Goal: Use online tool/utility: Utilize a website feature to perform a specific function

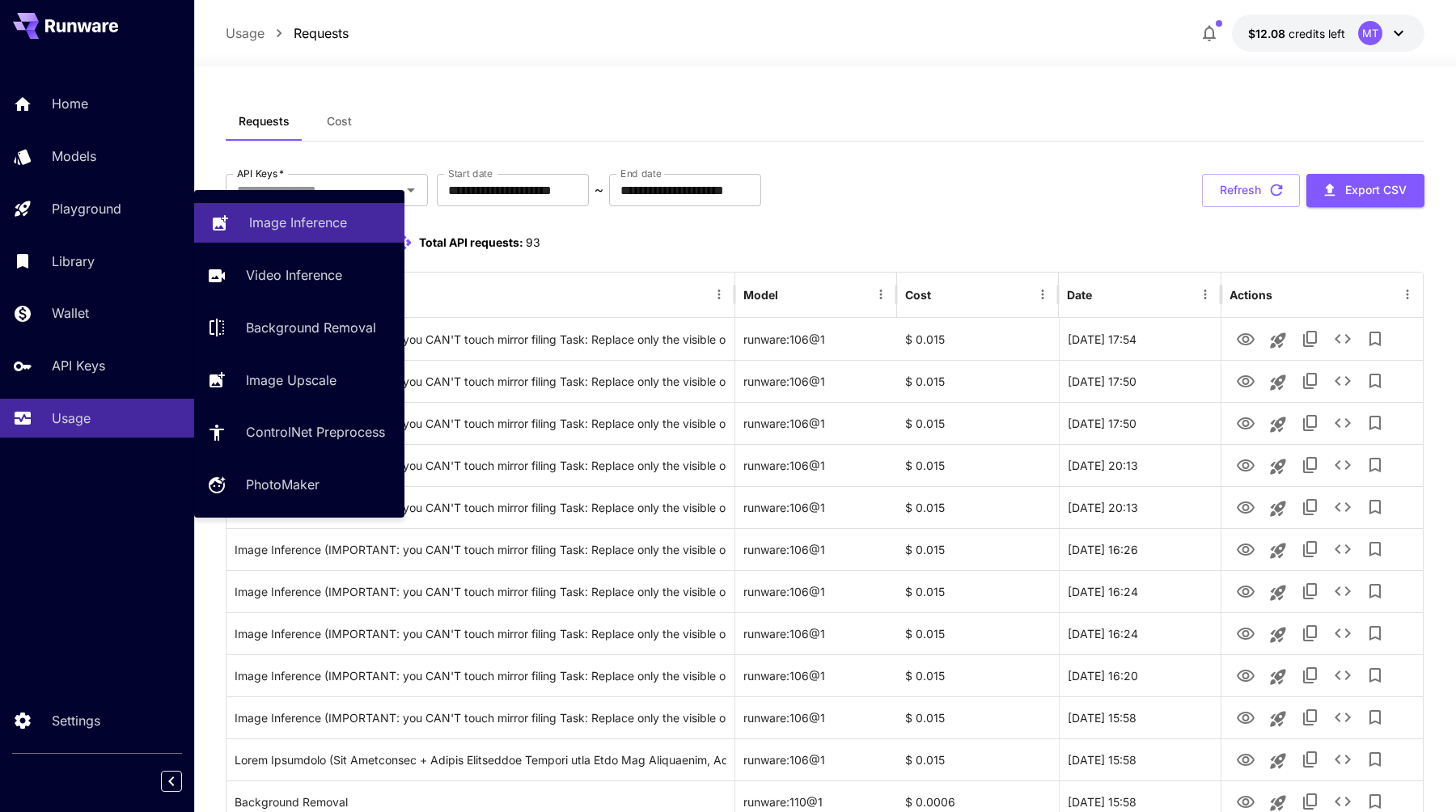
click at [335, 226] on p "Image Inference" at bounding box center [298, 222] width 98 height 20
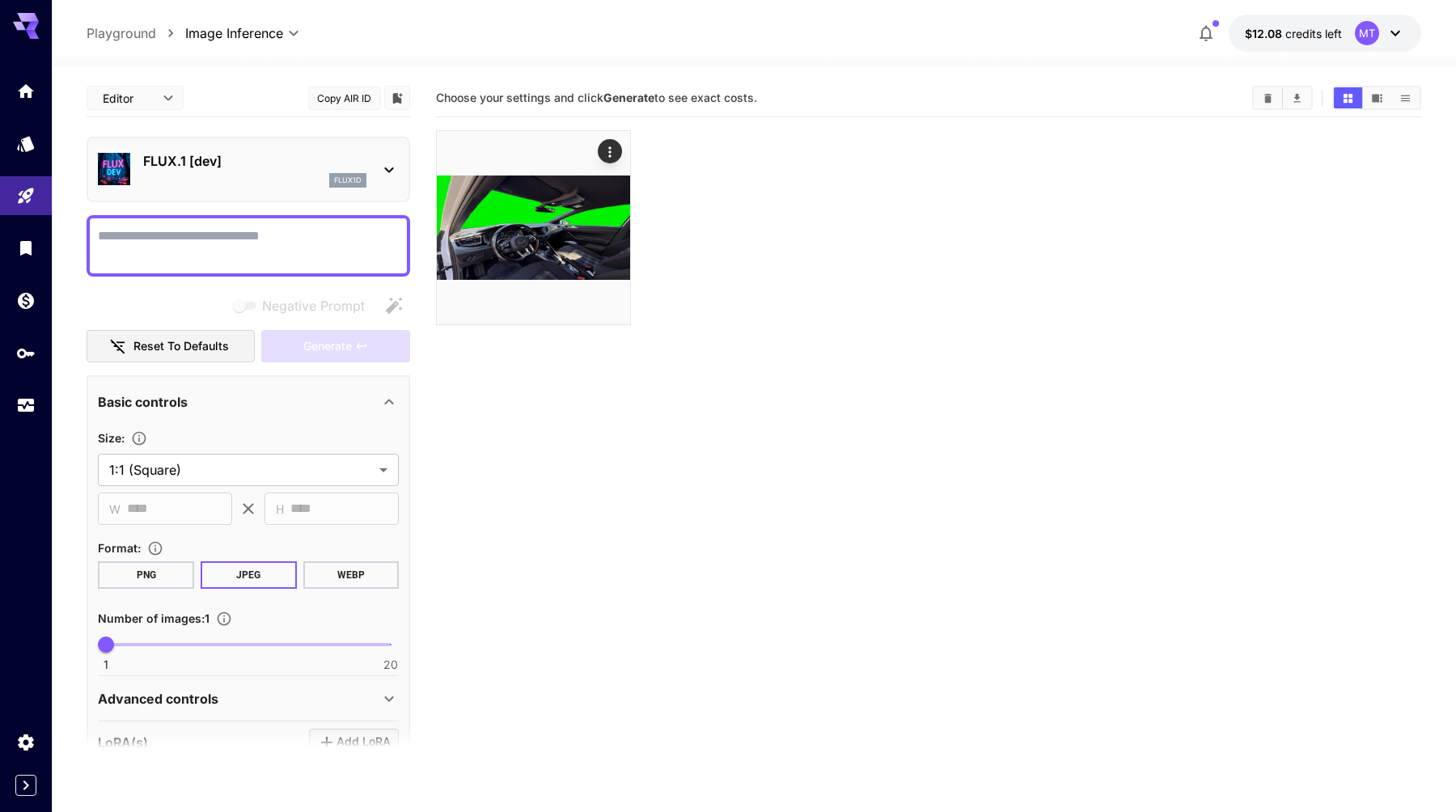
click at [268, 138] on div "FLUX.1 [dev] flux1d" at bounding box center [248, 170] width 323 height 66
click at [258, 166] on p "FLUX.1 [dev]" at bounding box center [254, 161] width 223 height 20
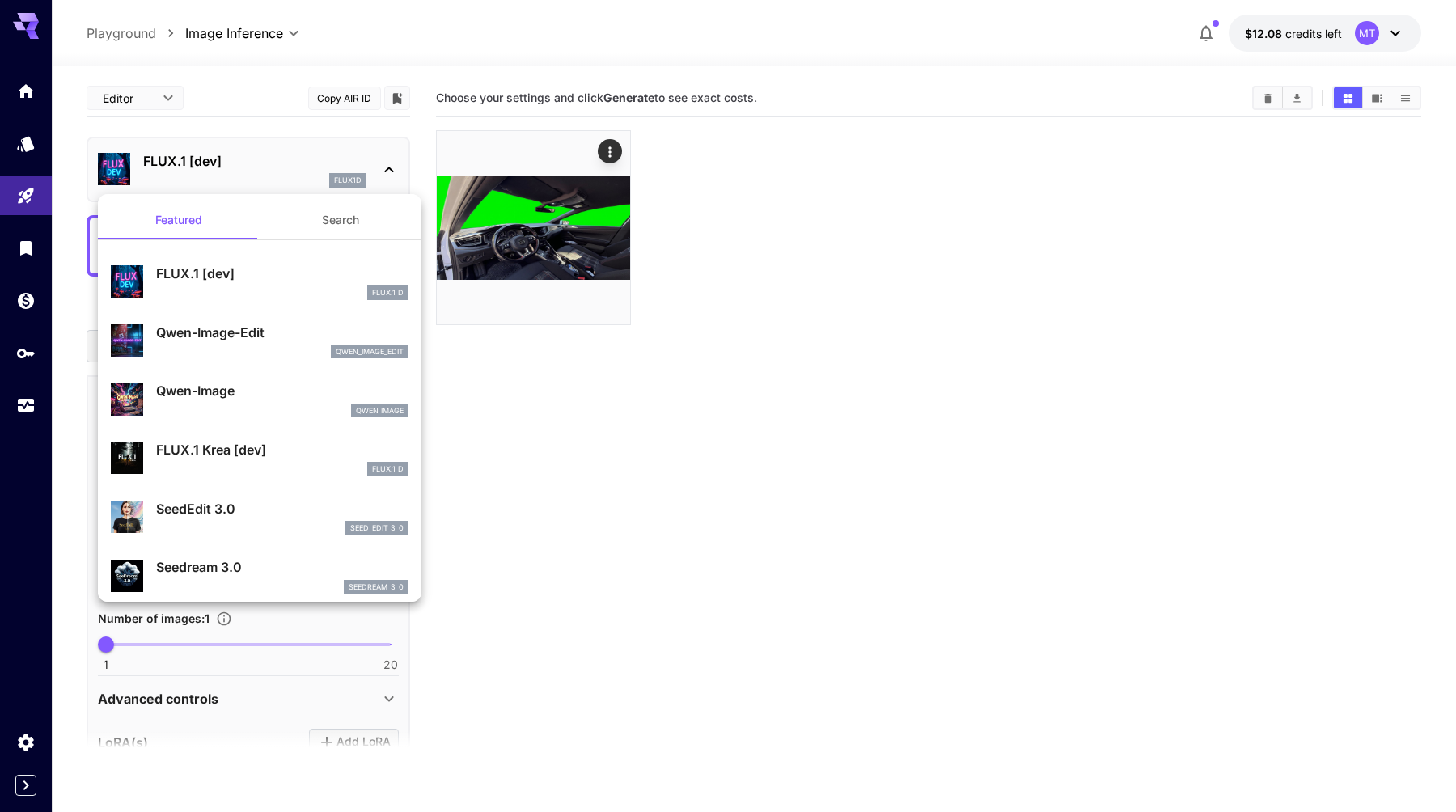
click at [19, 160] on div at bounding box center [728, 406] width 1456 height 812
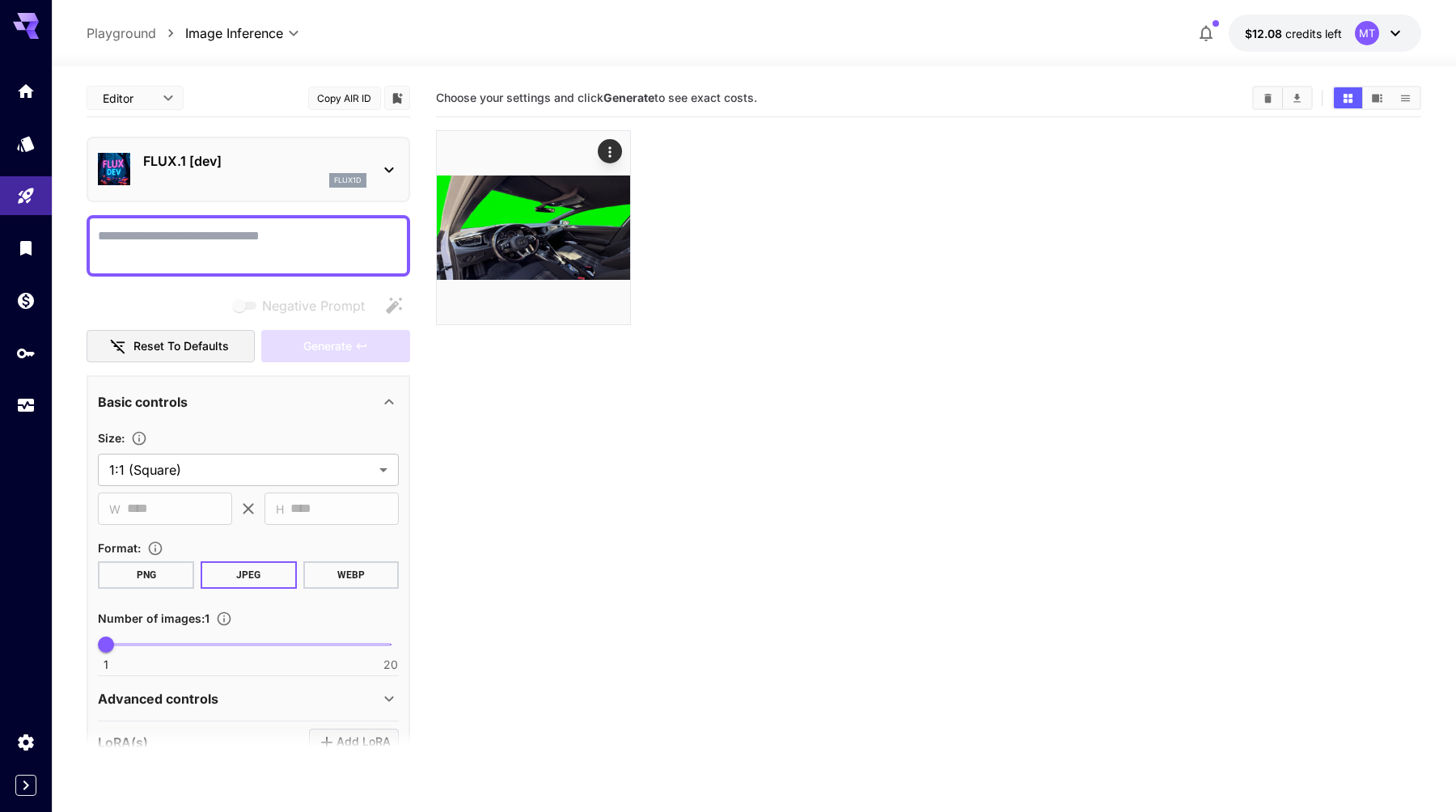
click at [25, 154] on div "Featured Search FLUX.1 [dev] FLUX.1 D Qwen-Image-Edit qwen_image_edit Qwen-Imag…" at bounding box center [161, 242] width 323 height 485
click at [25, 154] on div "Models" at bounding box center [28, 170] width 57 height 37
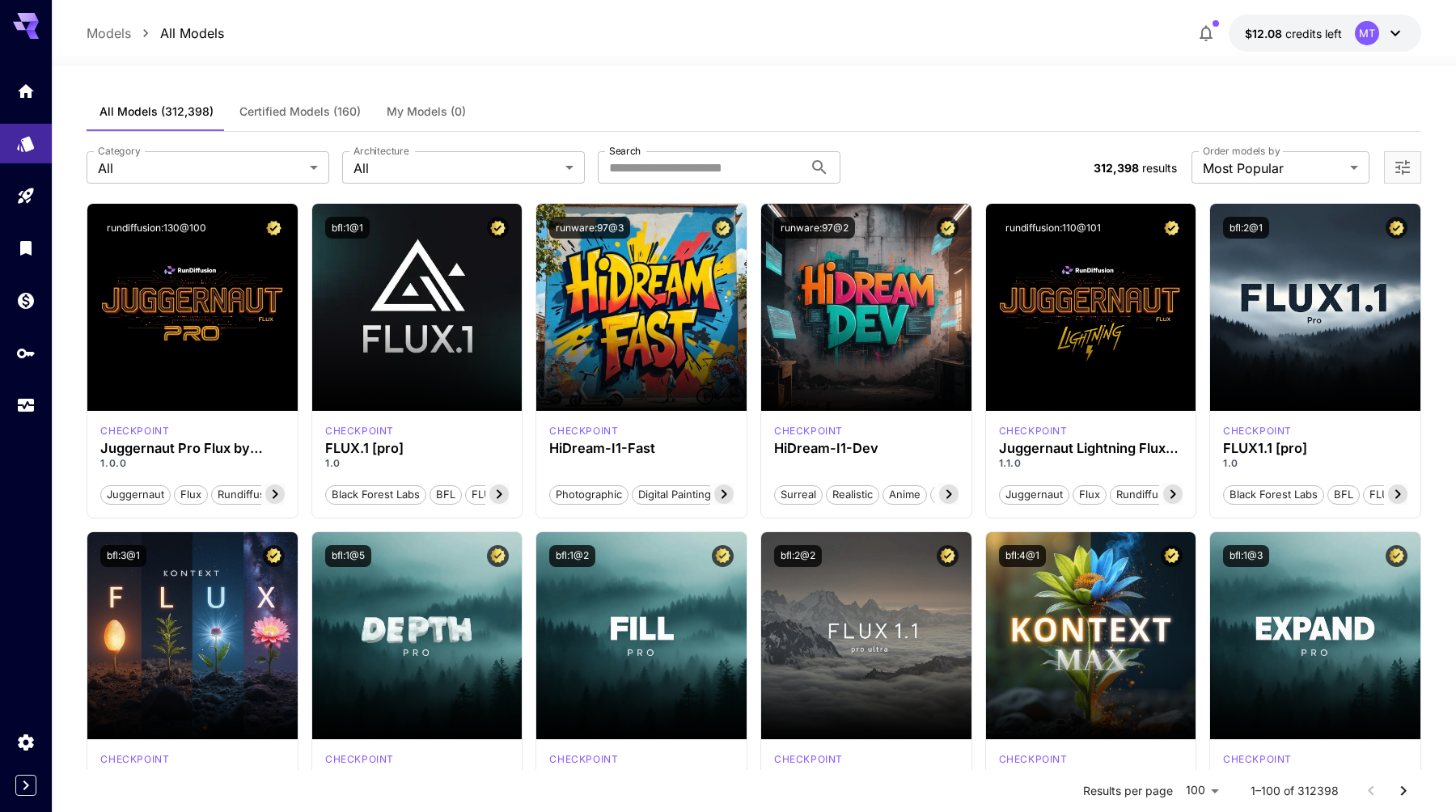
click at [255, 116] on span "Certified Models (160)" at bounding box center [300, 111] width 122 height 14
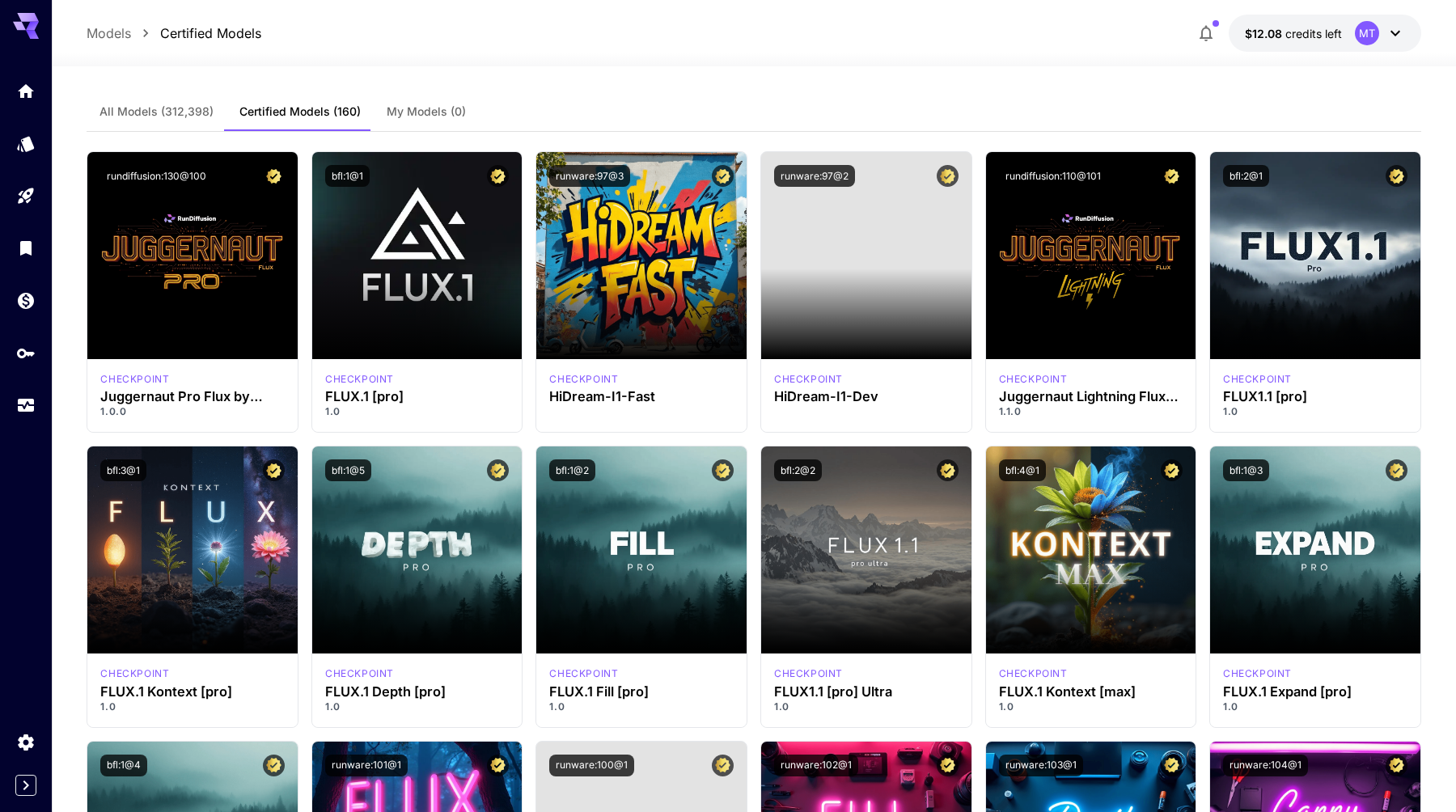
click at [176, 117] on span "All Models (312,398)" at bounding box center [156, 111] width 114 height 14
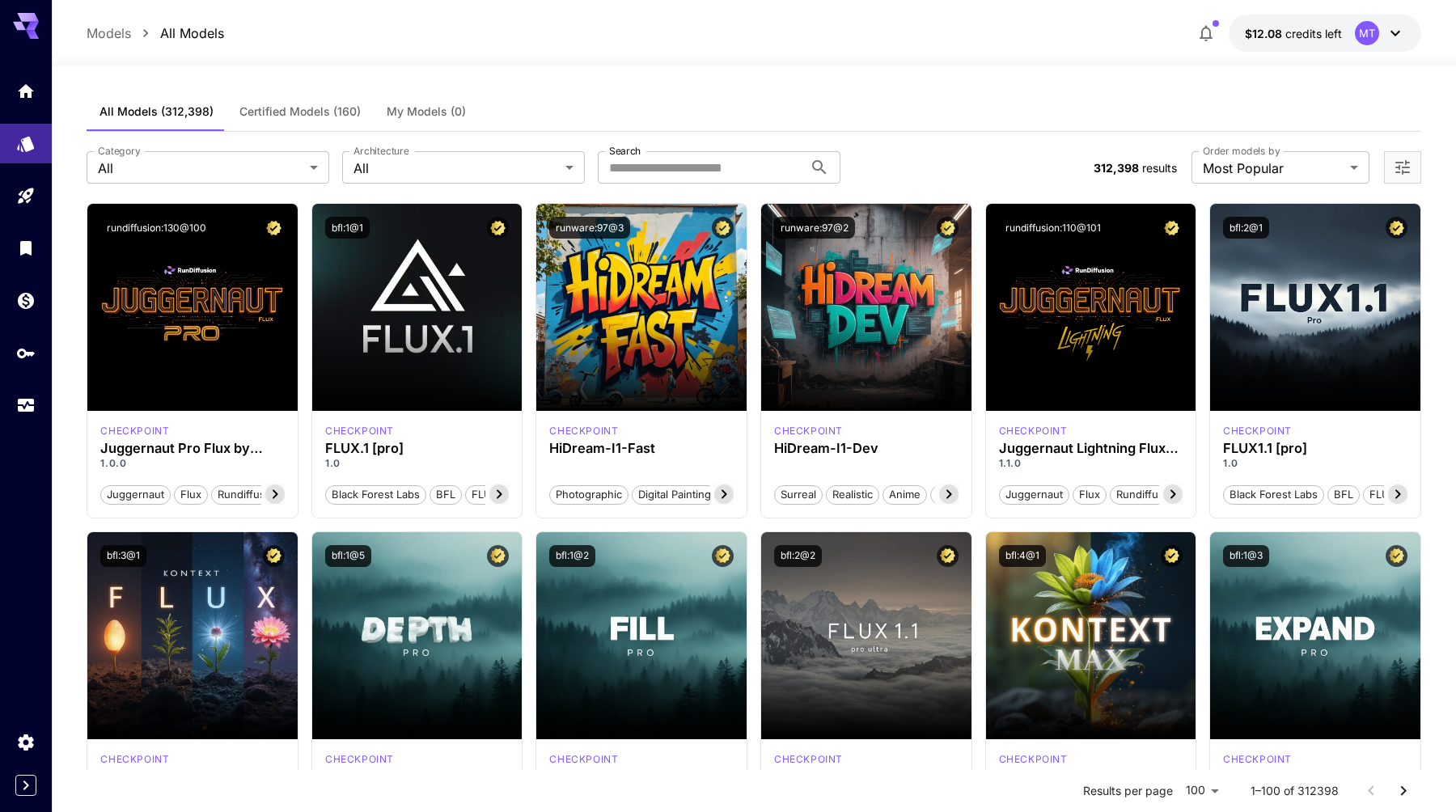
click at [1409, 178] on div at bounding box center [1402, 168] width 37 height 32
click at [1406, 171] on icon "Open more filters" at bounding box center [1402, 167] width 20 height 20
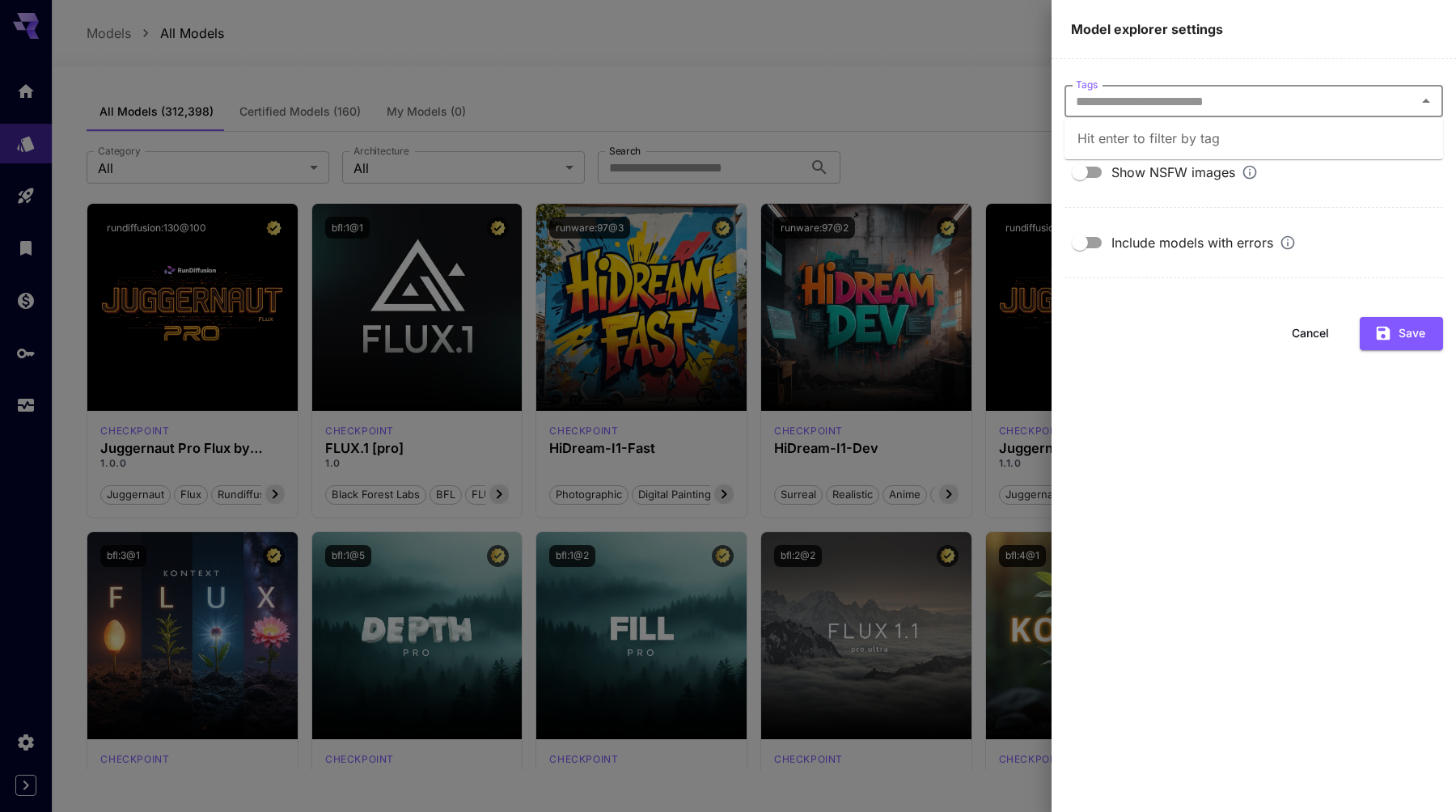
click at [1244, 110] on input "Tags" at bounding box center [1240, 101] width 342 height 23
click at [904, 101] on div at bounding box center [728, 406] width 1456 height 812
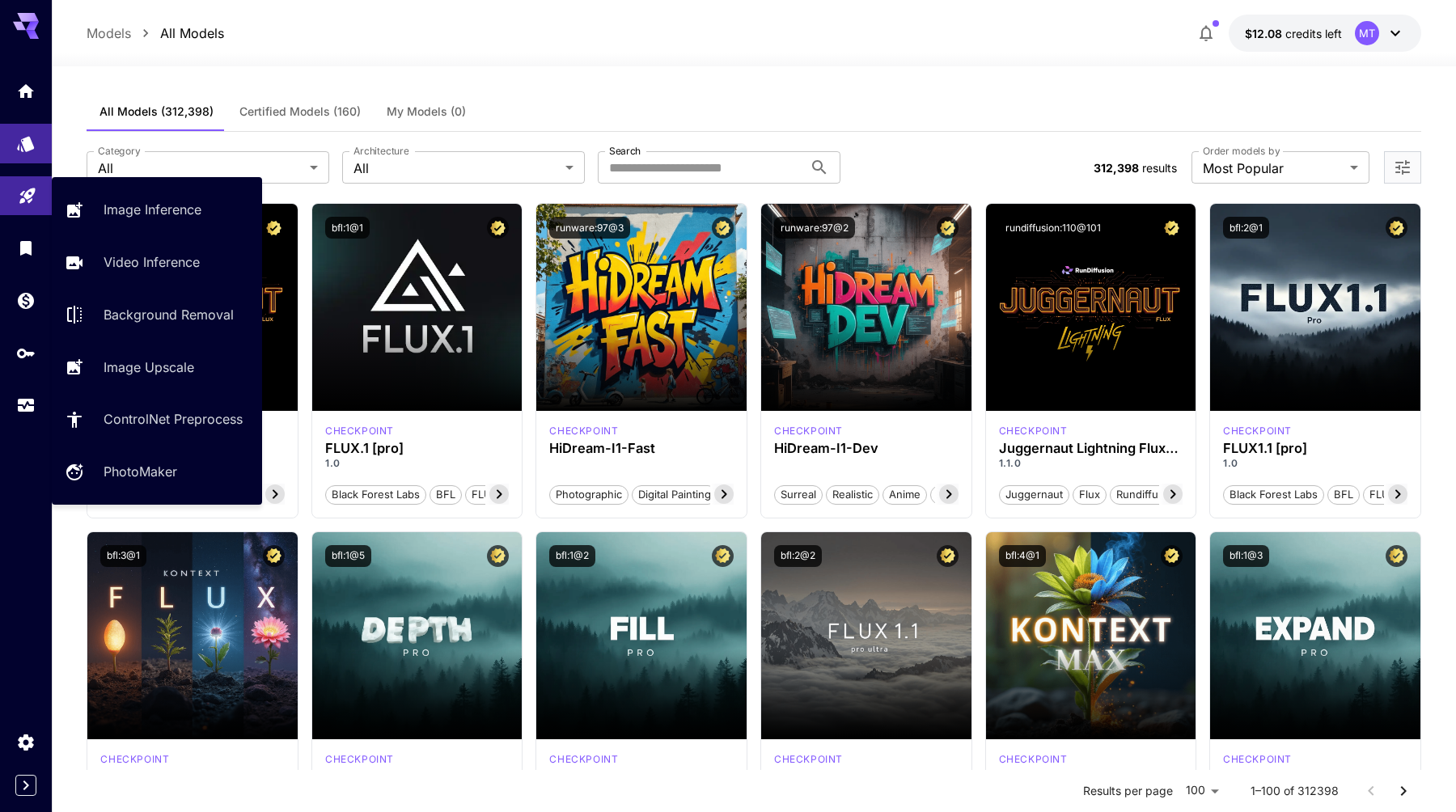
click at [29, 195] on icon "Playground" at bounding box center [27, 191] width 15 height 15
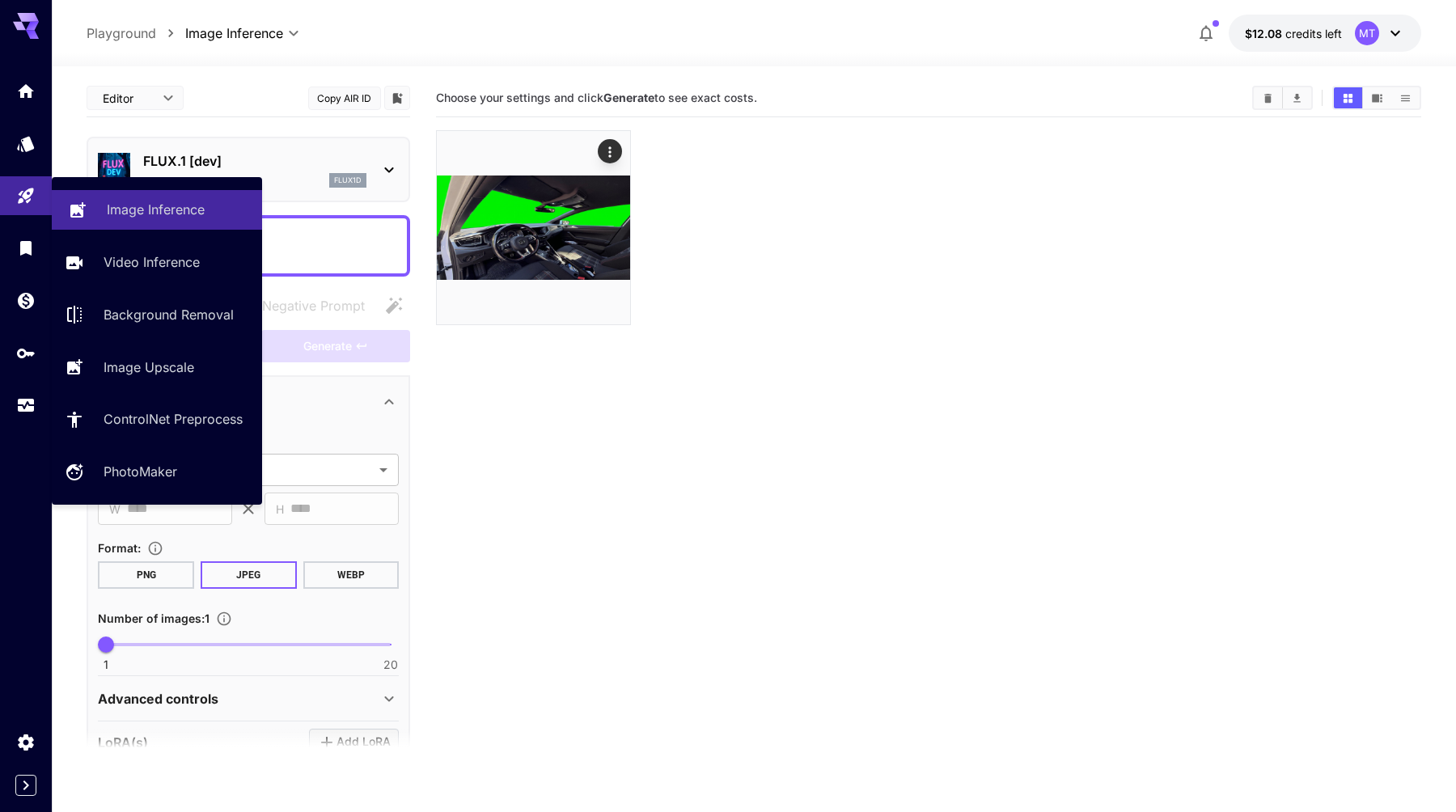
click at [106, 206] on p "Image Inference" at bounding box center [155, 209] width 98 height 20
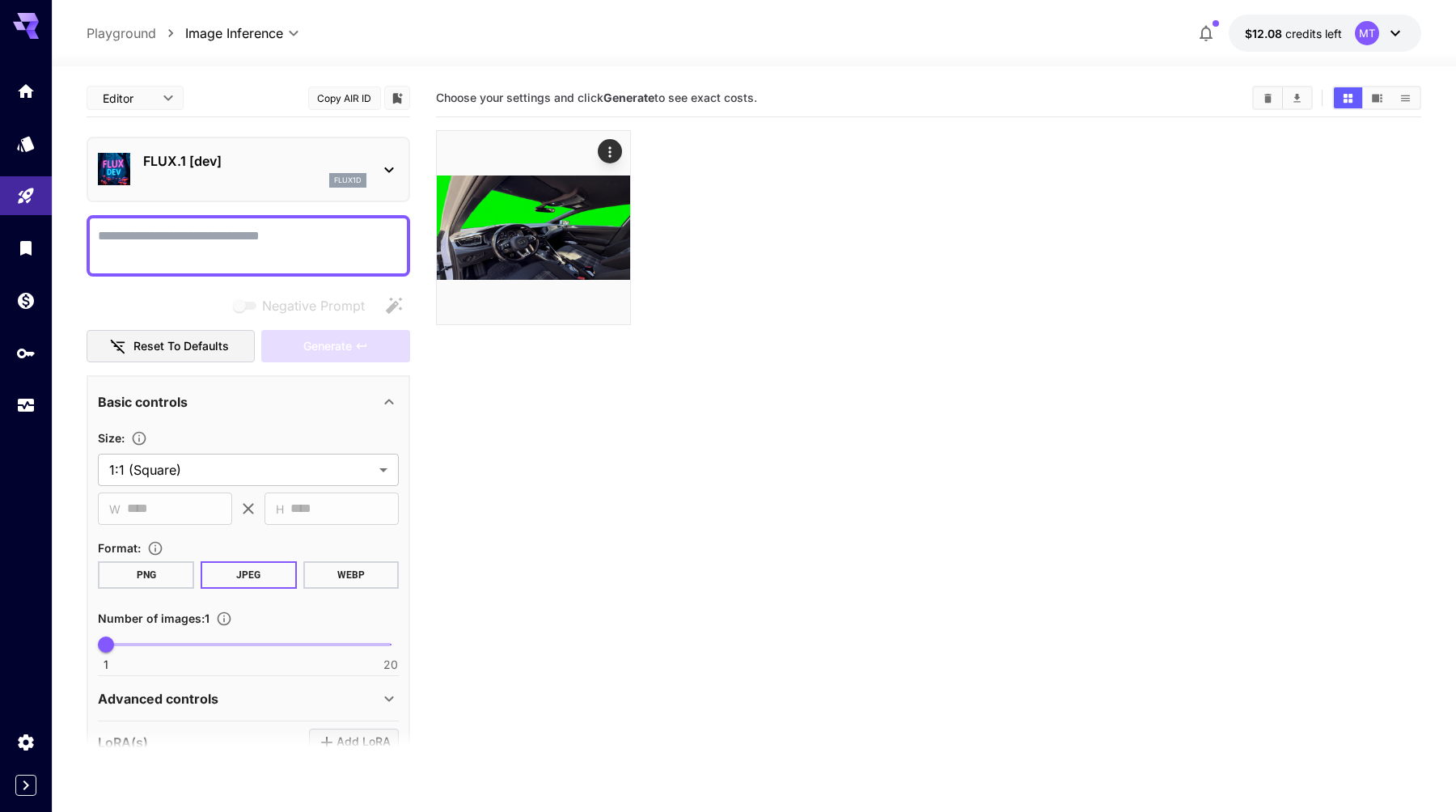
click at [311, 174] on div "flux1d" at bounding box center [254, 180] width 223 height 14
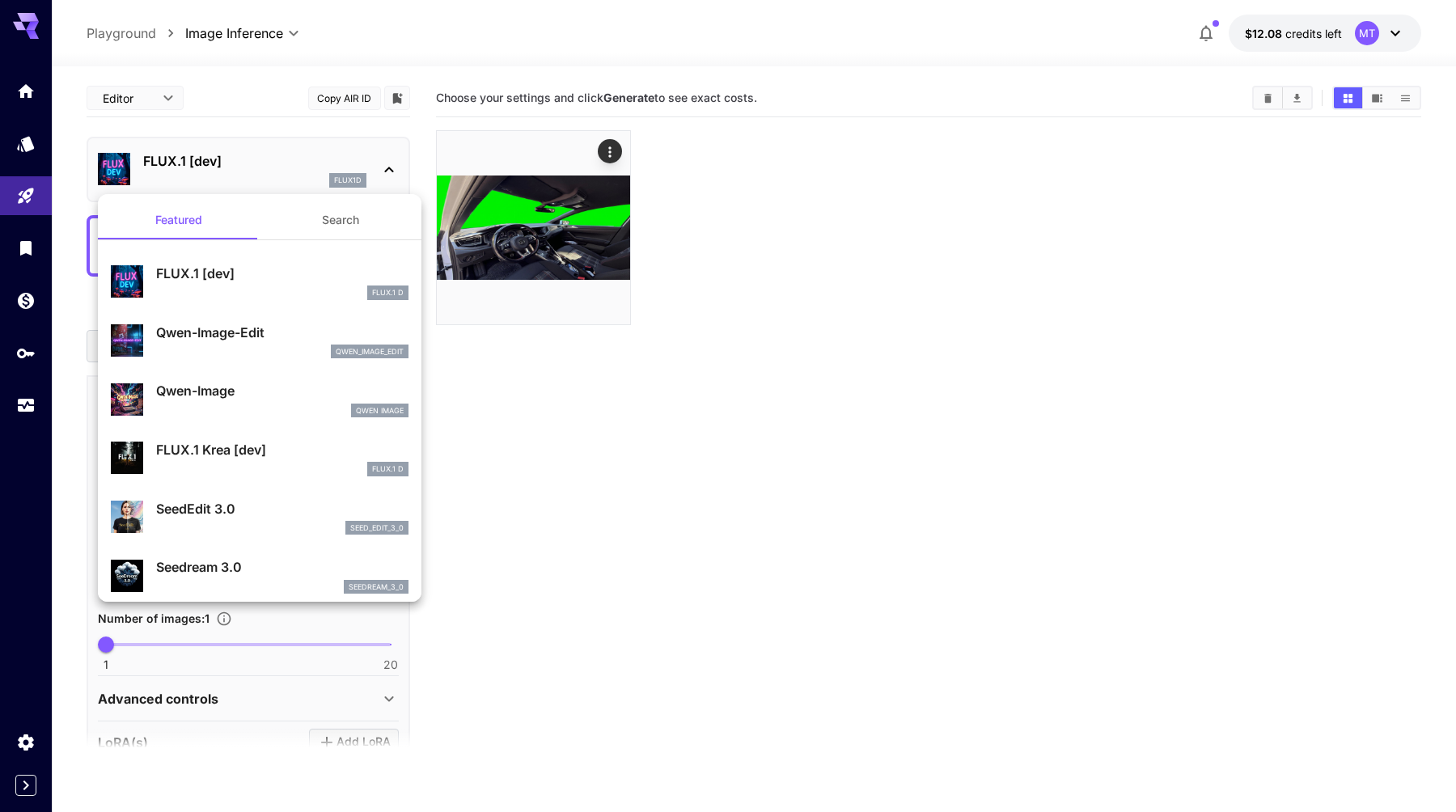
click at [324, 221] on button "Search" at bounding box center [341, 219] width 162 height 39
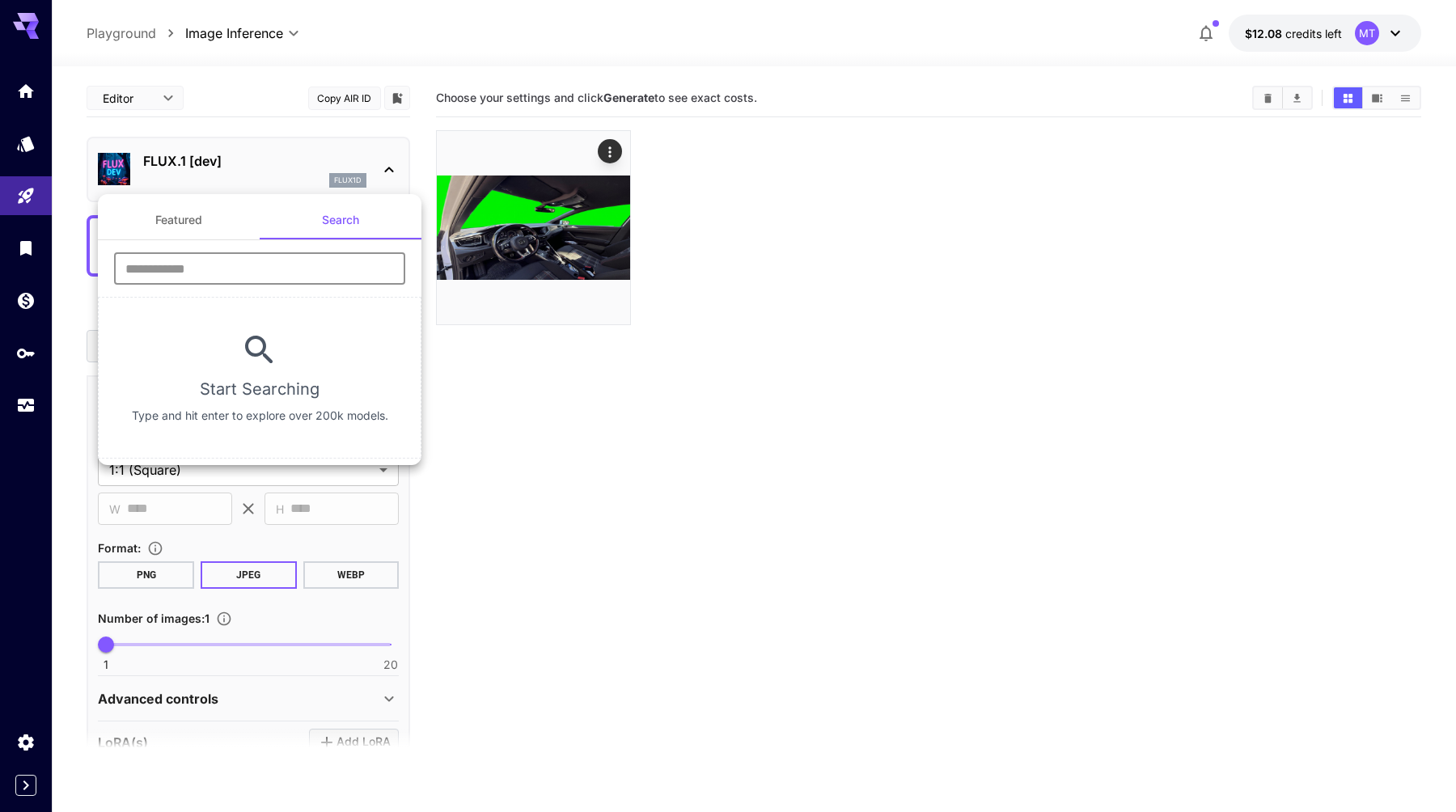
click at [266, 268] on input "text" at bounding box center [259, 268] width 291 height 32
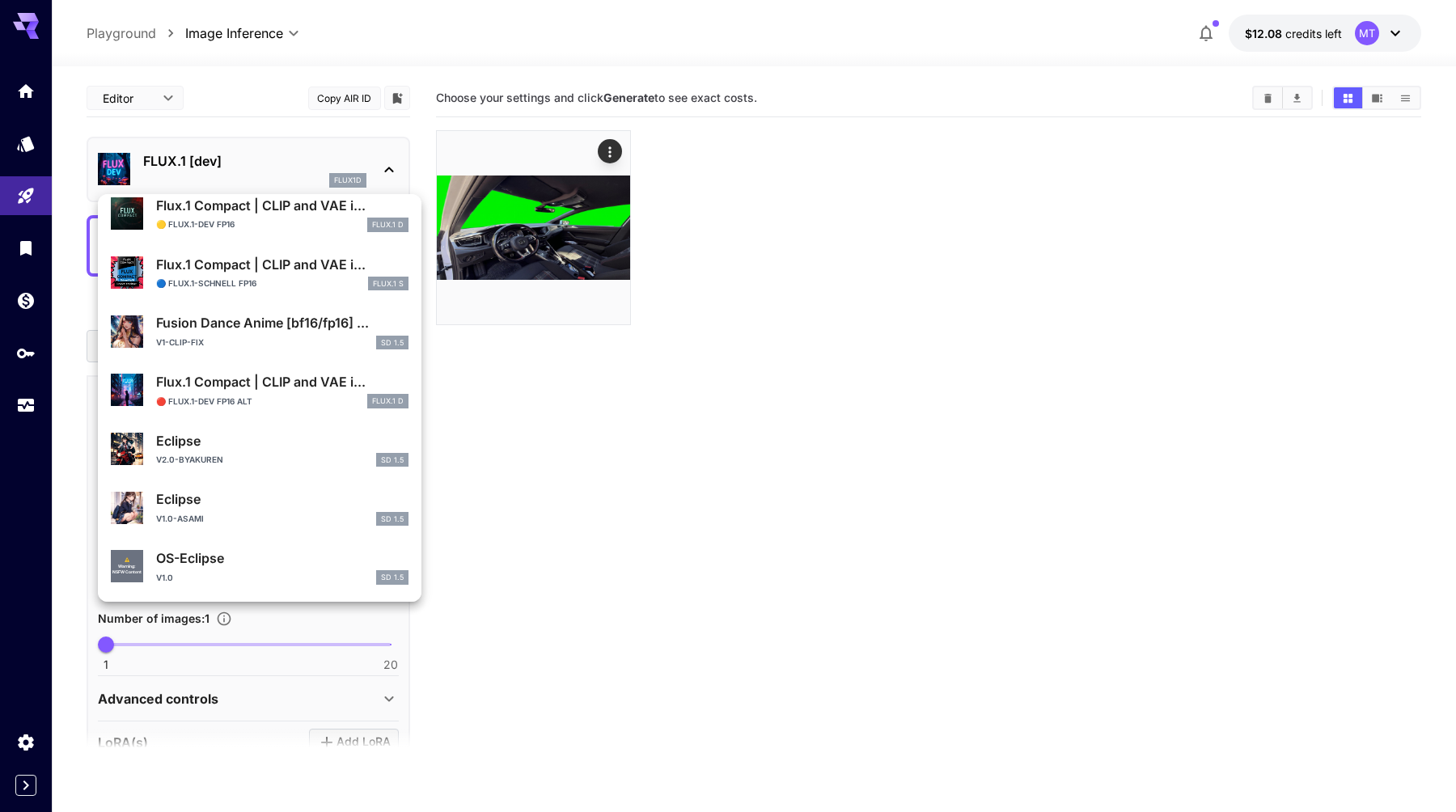
scroll to position [1470, 0]
type input "****"
click at [288, 212] on p "Flux.1 Compact | CLIP and VAE i..." at bounding box center [283, 204] width 253 height 20
type input "**"
type input "***"
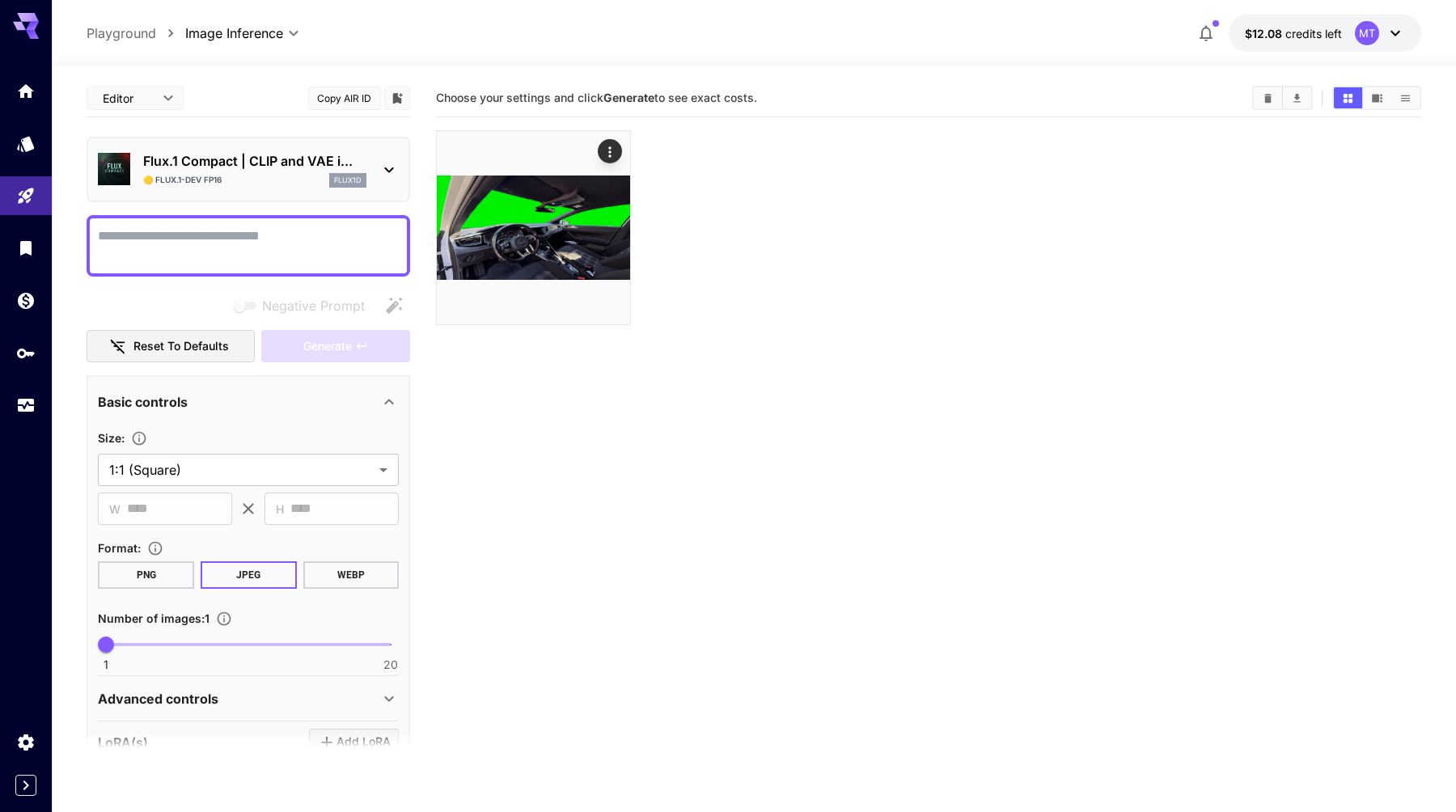
click at [286, 168] on p "Flux.1 Compact | CLIP and VAE i..." at bounding box center [254, 161] width 223 height 20
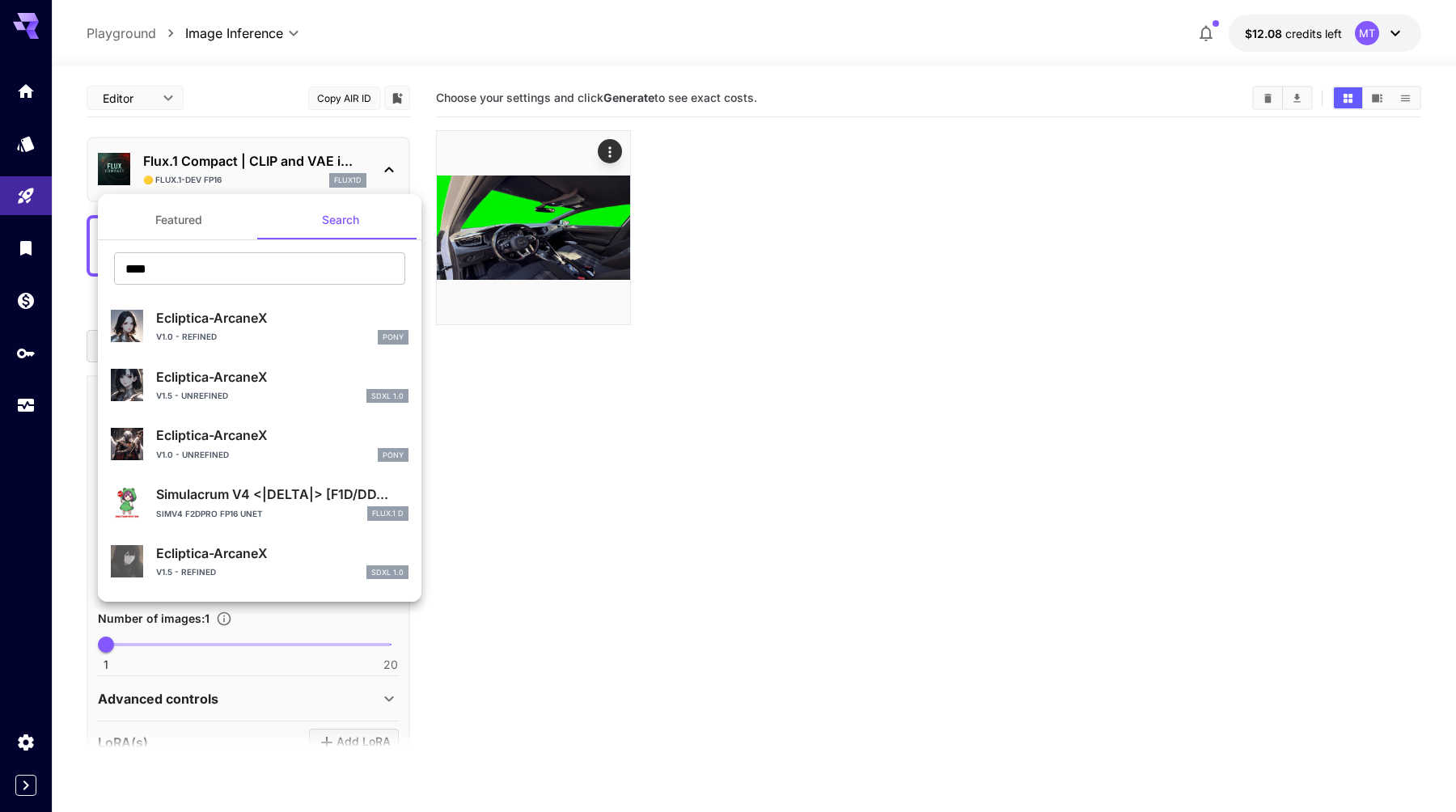
click at [286, 168] on div at bounding box center [728, 406] width 1456 height 812
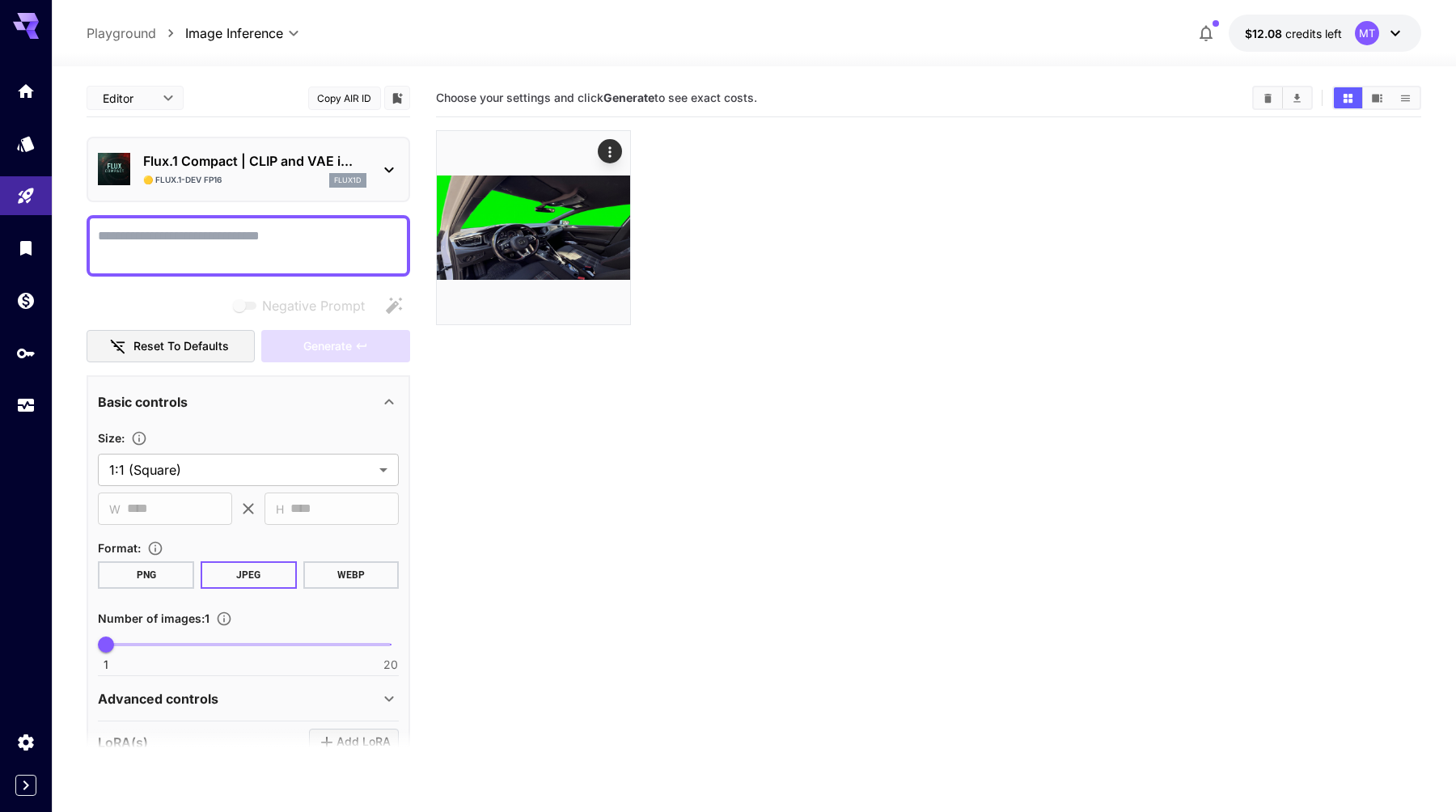
click at [300, 169] on p "Flux.1 Compact | CLIP and VAE i..." at bounding box center [254, 161] width 223 height 20
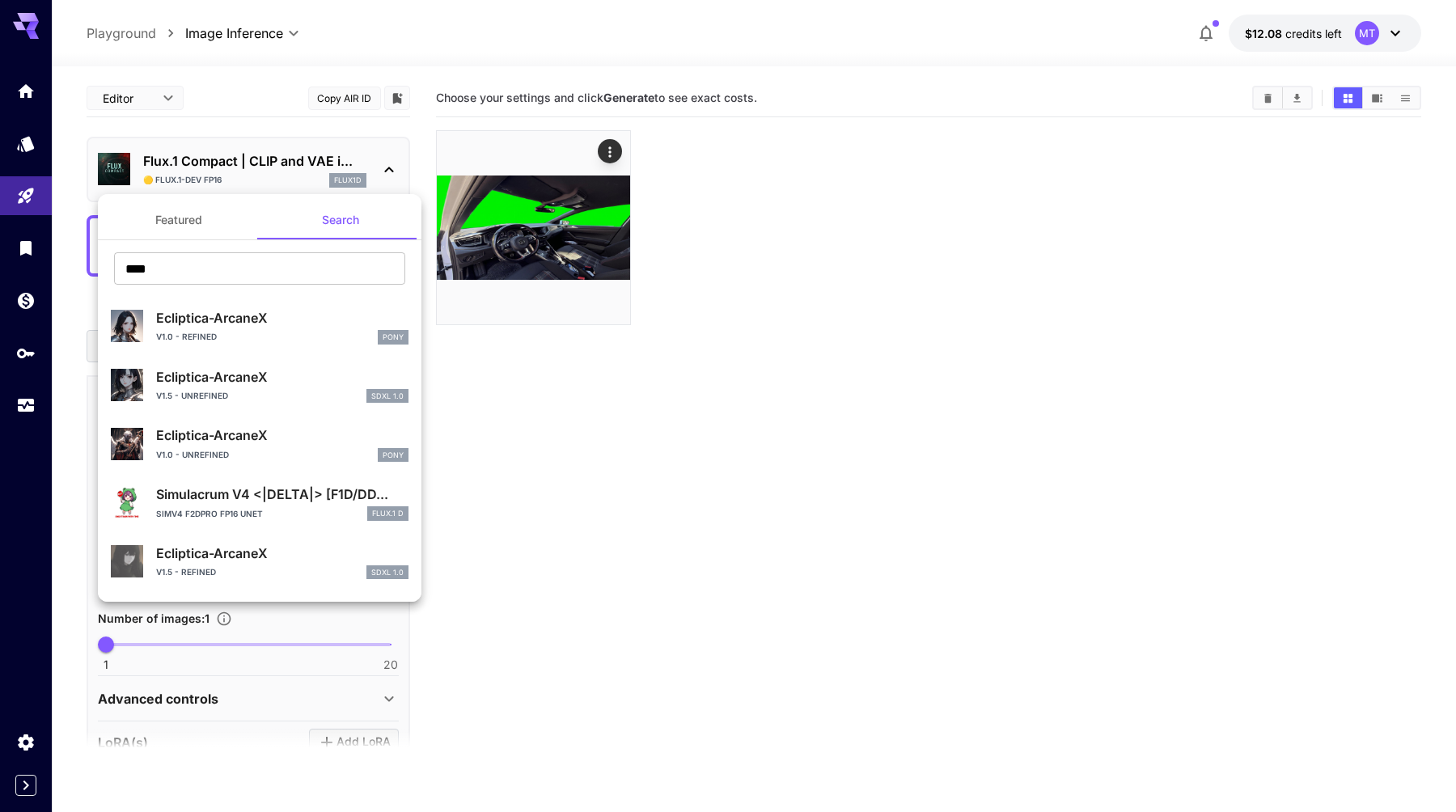
click at [300, 169] on div at bounding box center [728, 406] width 1456 height 812
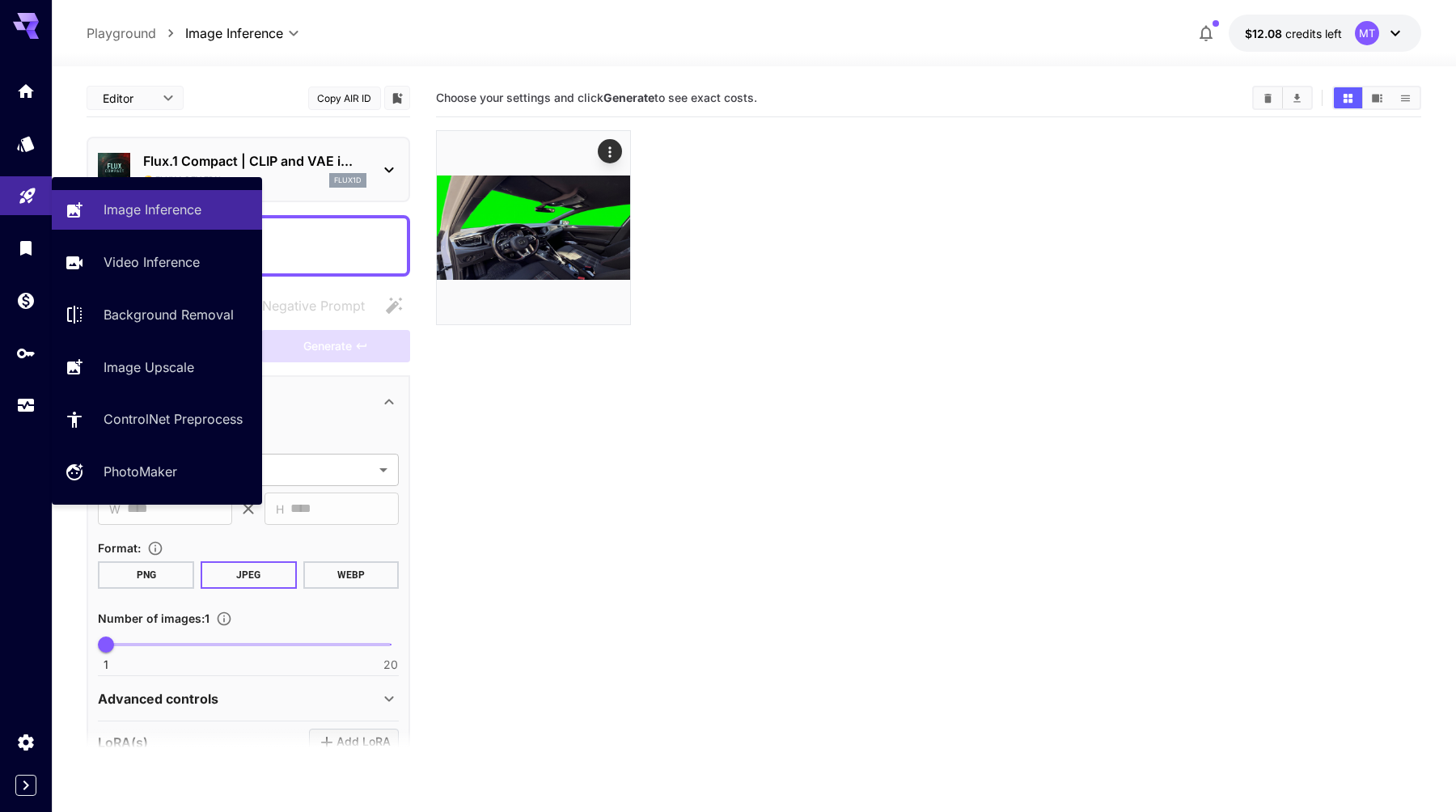
click at [40, 192] on link at bounding box center [25, 196] width 52 height 40
click at [123, 317] on p "Background Removal" at bounding box center [172, 315] width 130 height 20
type input "**********"
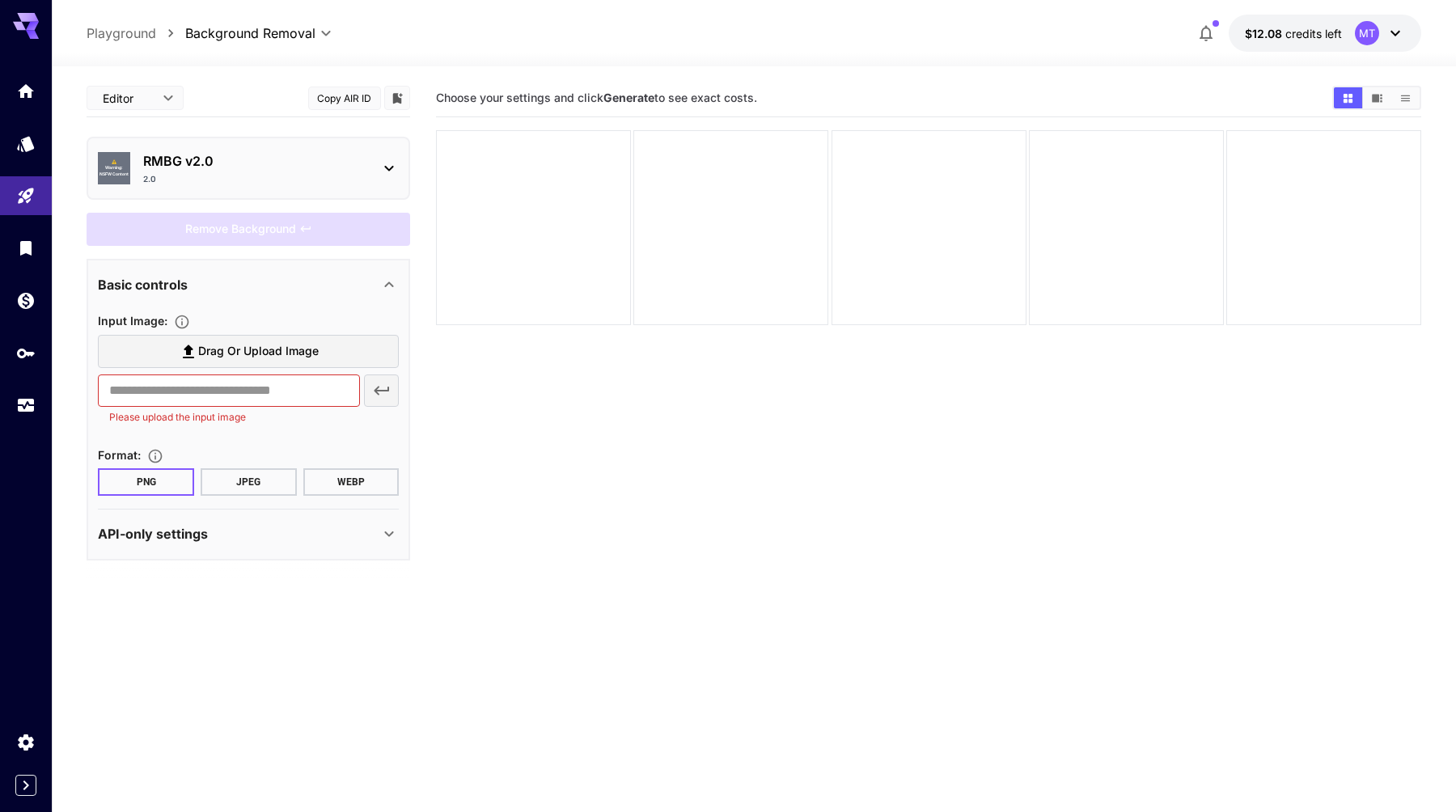
click at [141, 357] on label "Drag or upload image" at bounding box center [248, 350] width 301 height 33
click at [0, 0] on input "Drag or upload image" at bounding box center [0, 0] width 0 height 0
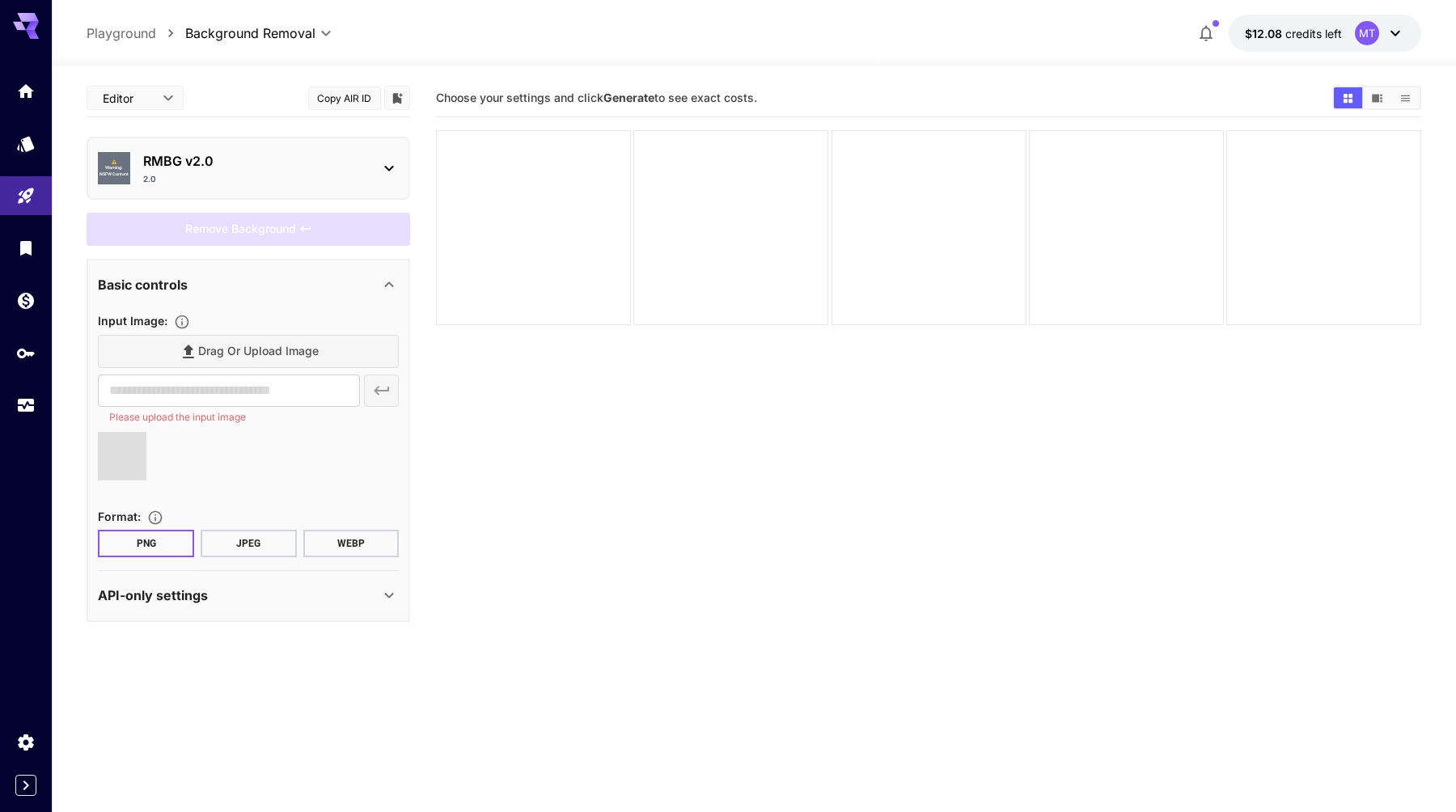
type input "**********"
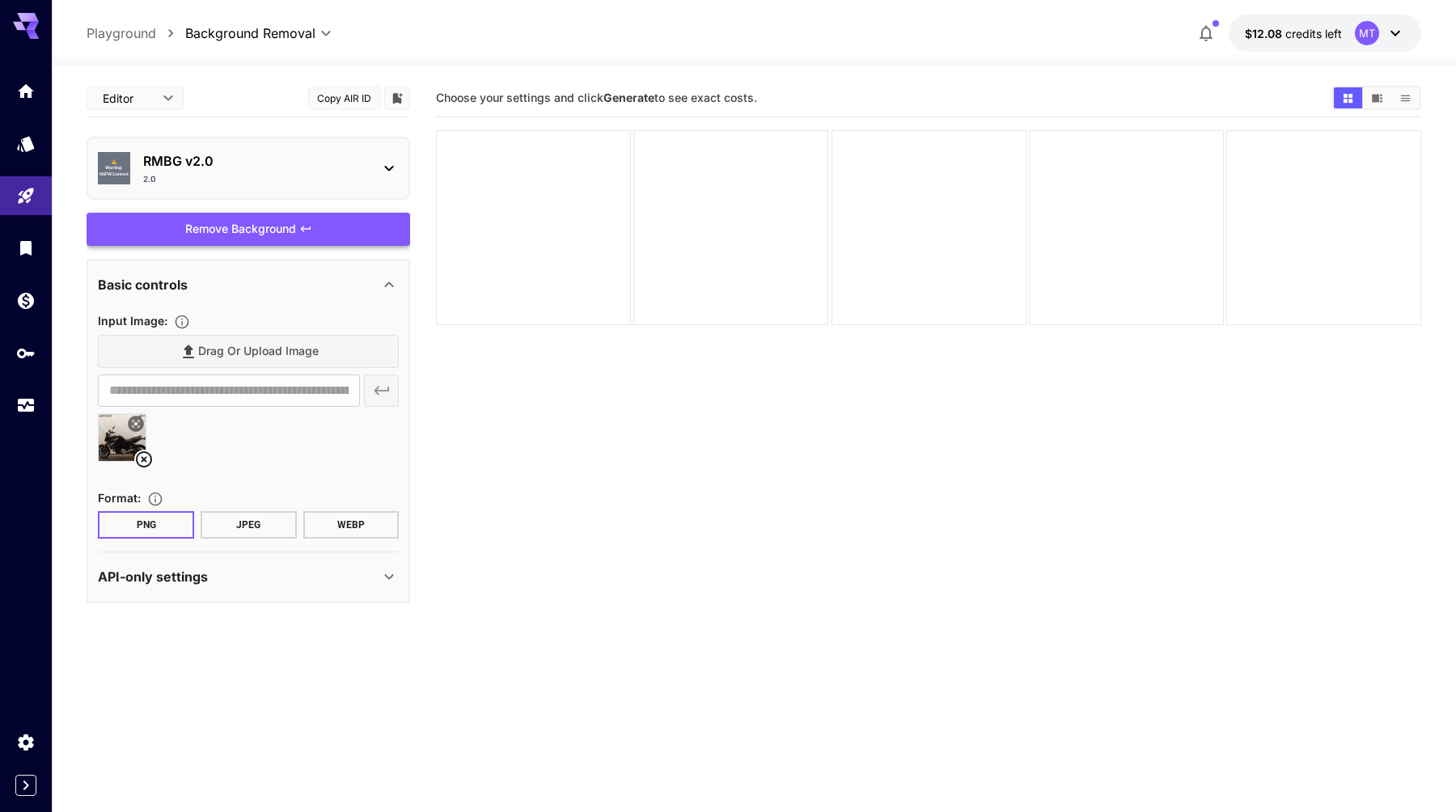
click at [254, 231] on div "Remove Background" at bounding box center [248, 229] width 323 height 33
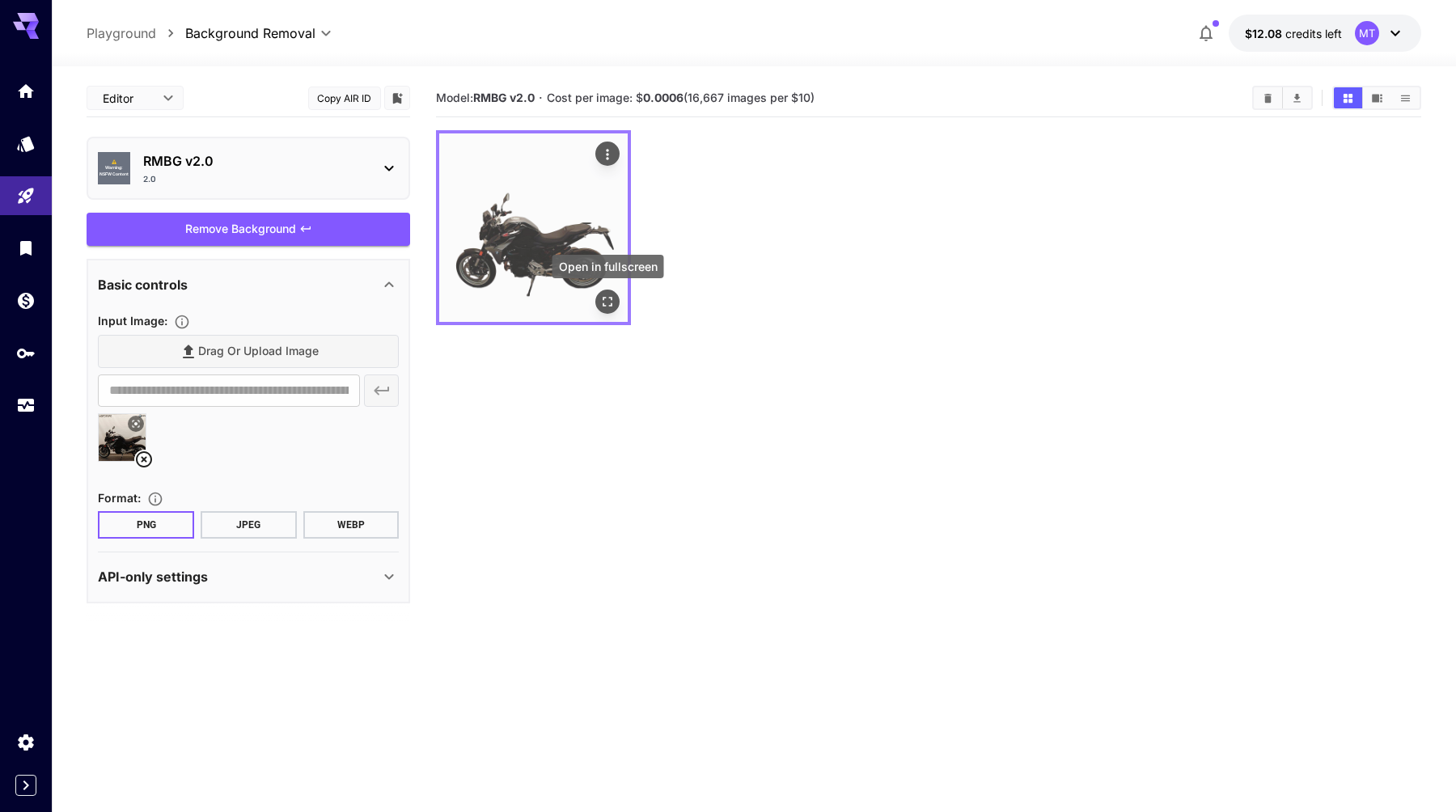
click at [607, 311] on button "Open in fullscreen" at bounding box center [608, 301] width 25 height 24
click at [608, 307] on icon "Open in fullscreen" at bounding box center [607, 301] width 16 height 16
click at [603, 145] on div "Actions" at bounding box center [607, 154] width 16 height 20
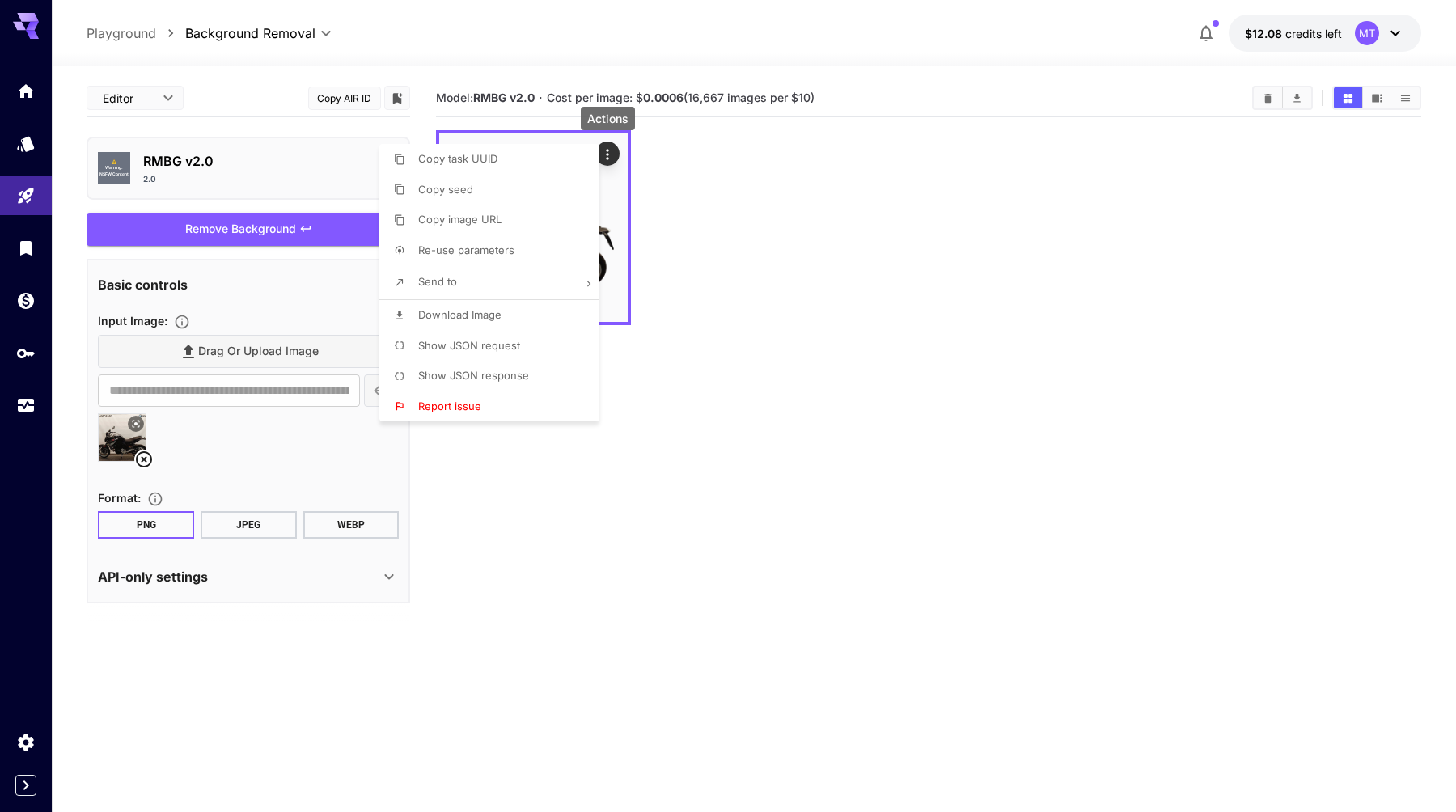
click at [517, 322] on li "Download Image" at bounding box center [495, 315] width 230 height 31
click at [930, 536] on div at bounding box center [728, 406] width 1456 height 812
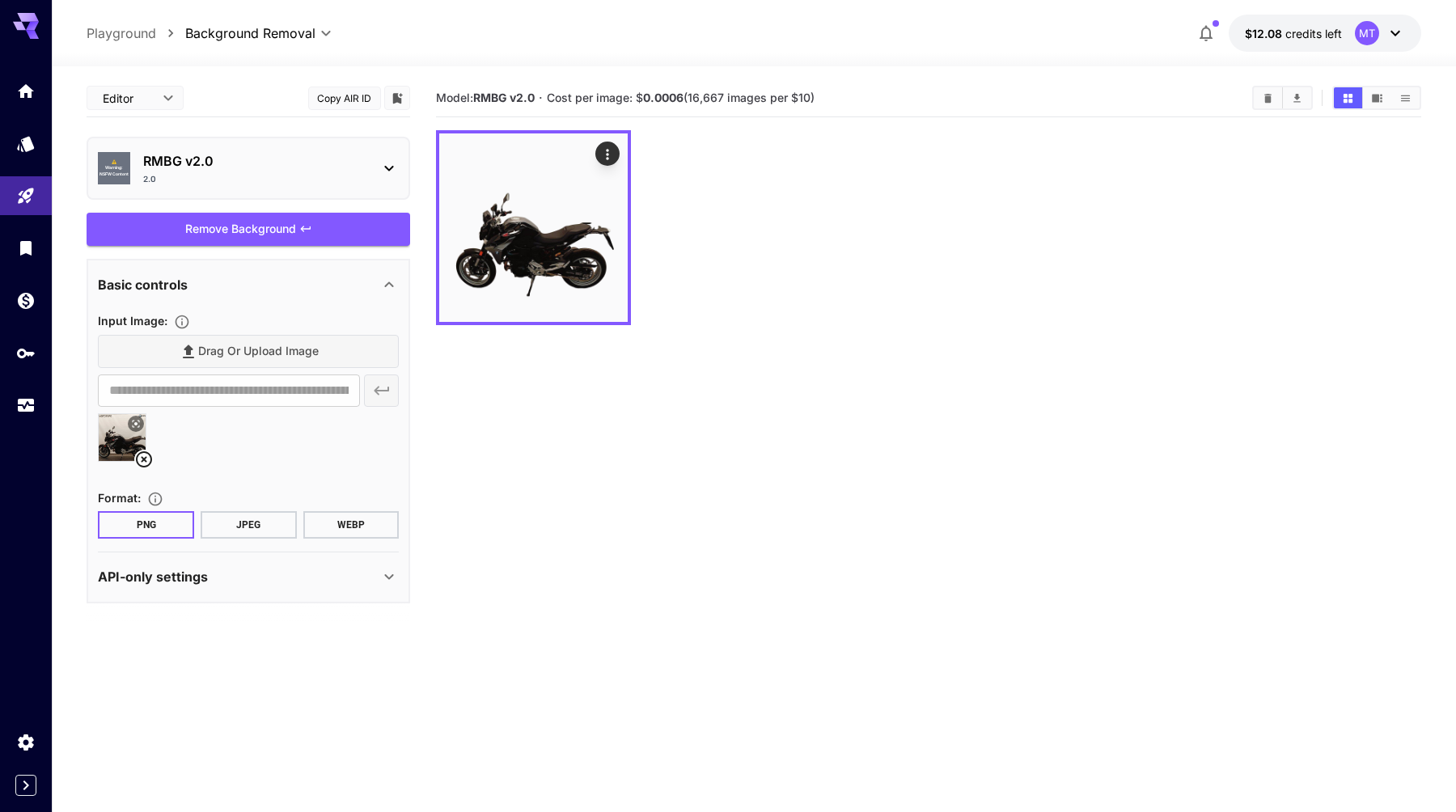
click at [688, 297] on div at bounding box center [928, 227] width 985 height 195
click at [613, 294] on icon "Open in fullscreen" at bounding box center [607, 301] width 16 height 16
